Goal: Find specific page/section: Find specific page/section

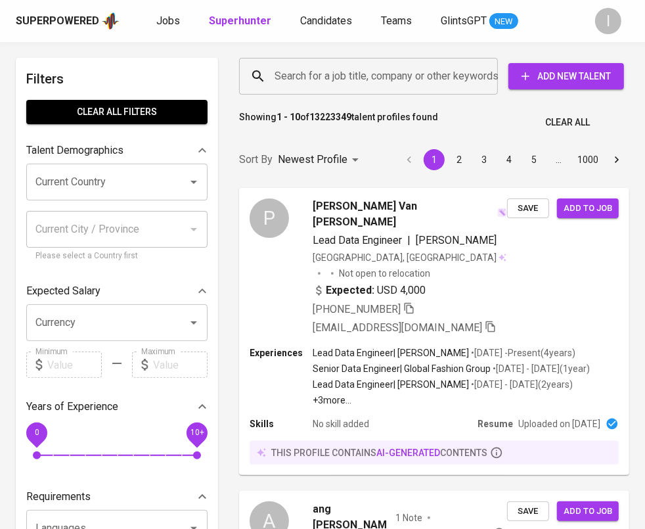
click at [383, 77] on input "Search for a job title, company or other keywords" at bounding box center [371, 76] width 201 height 25
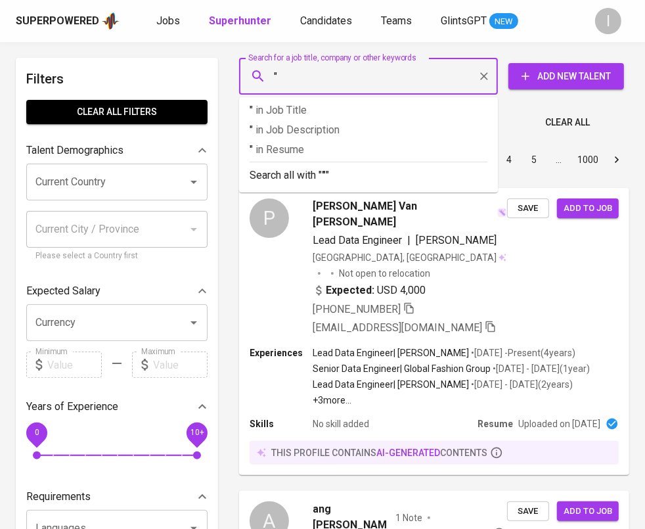
paste input "Stealth Mode Financial Services"
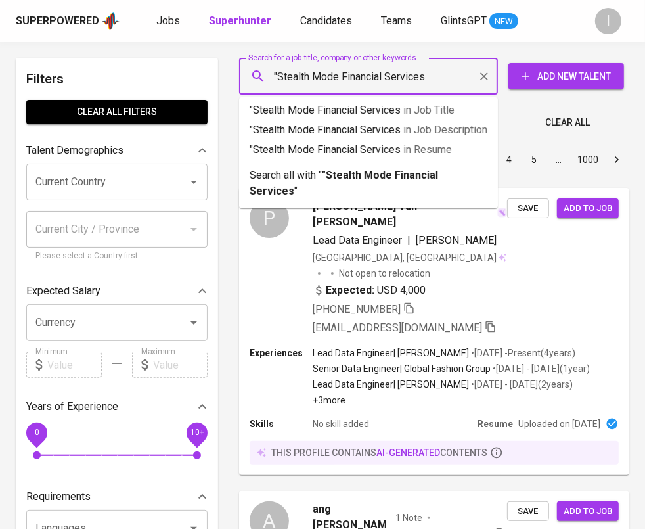
type input ""Stealth Mode Financial Services""
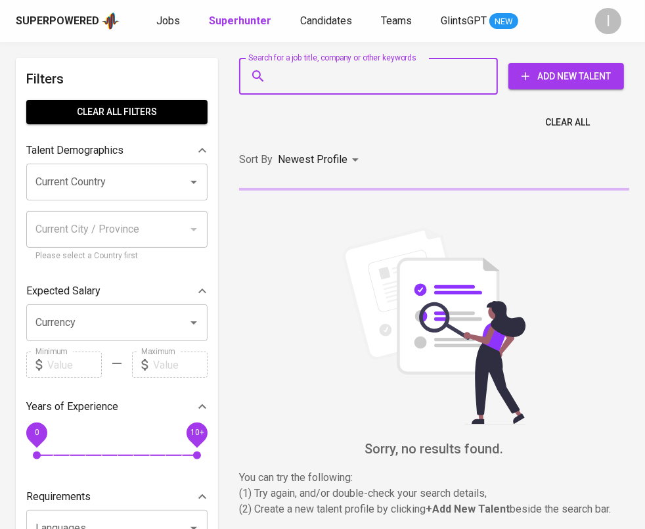
click at [370, 72] on input "Search for a job title, company or other keywords" at bounding box center [371, 76] width 201 height 25
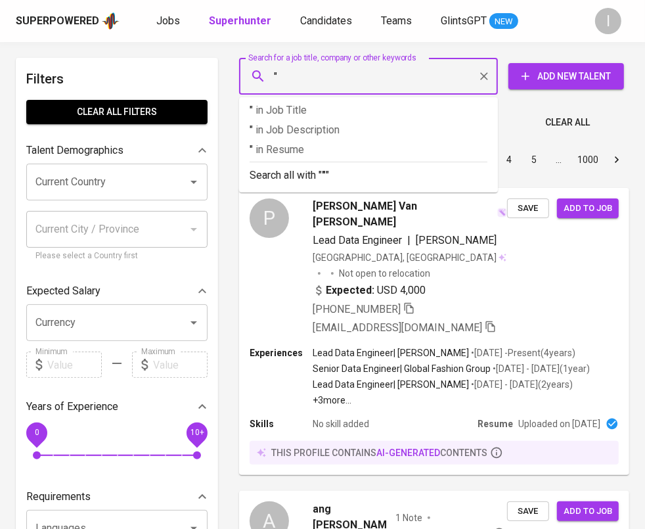
paste input "[PERSON_NAME]"
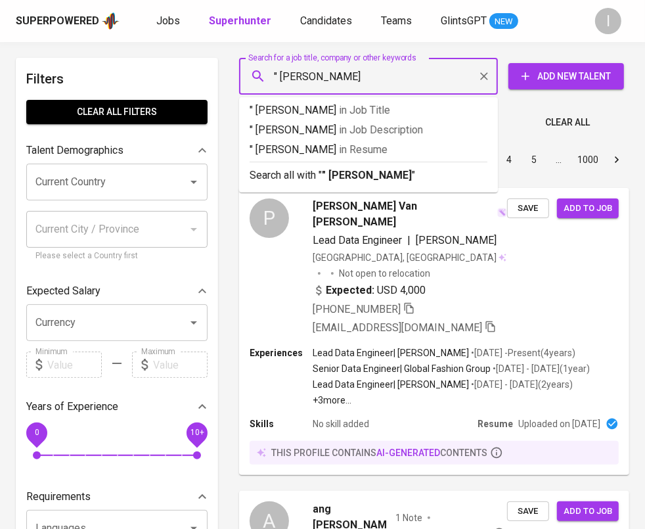
type input "" [PERSON_NAME]""
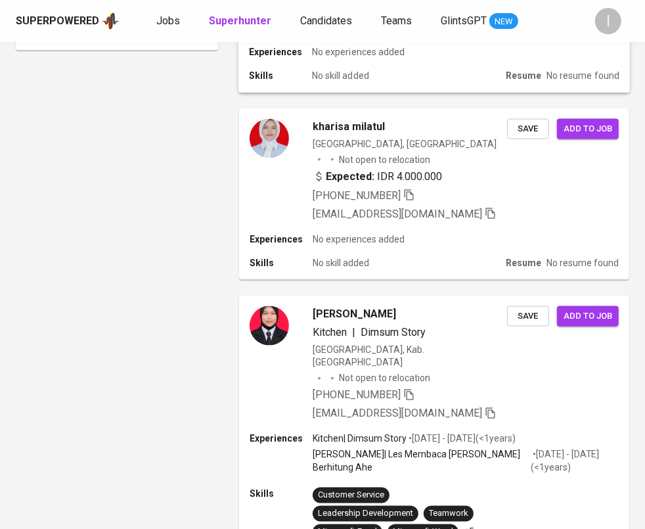
scroll to position [1391, 0]
